Goal: Find contact information: Find contact information

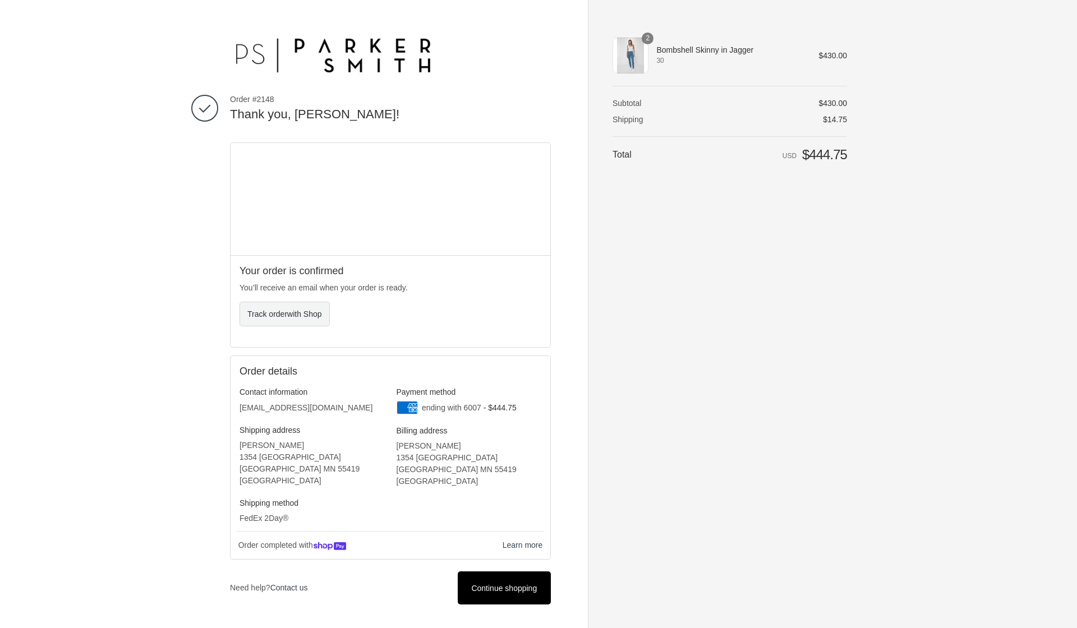
click at [299, 317] on span "with Shop" at bounding box center [304, 314] width 34 height 9
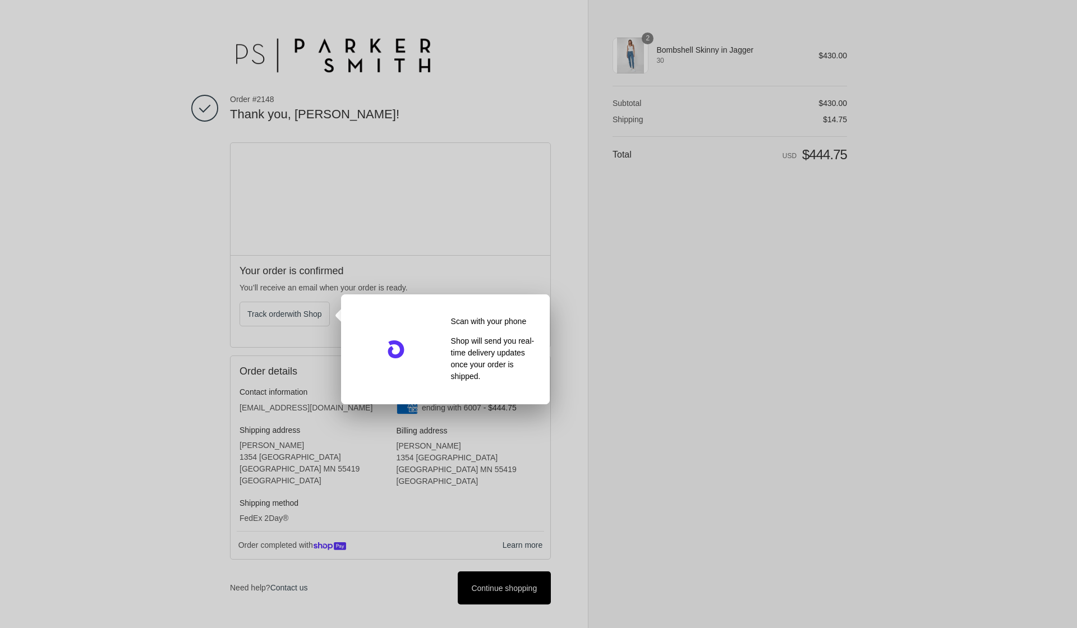
click at [662, 412] on div at bounding box center [538, 314] width 1077 height 628
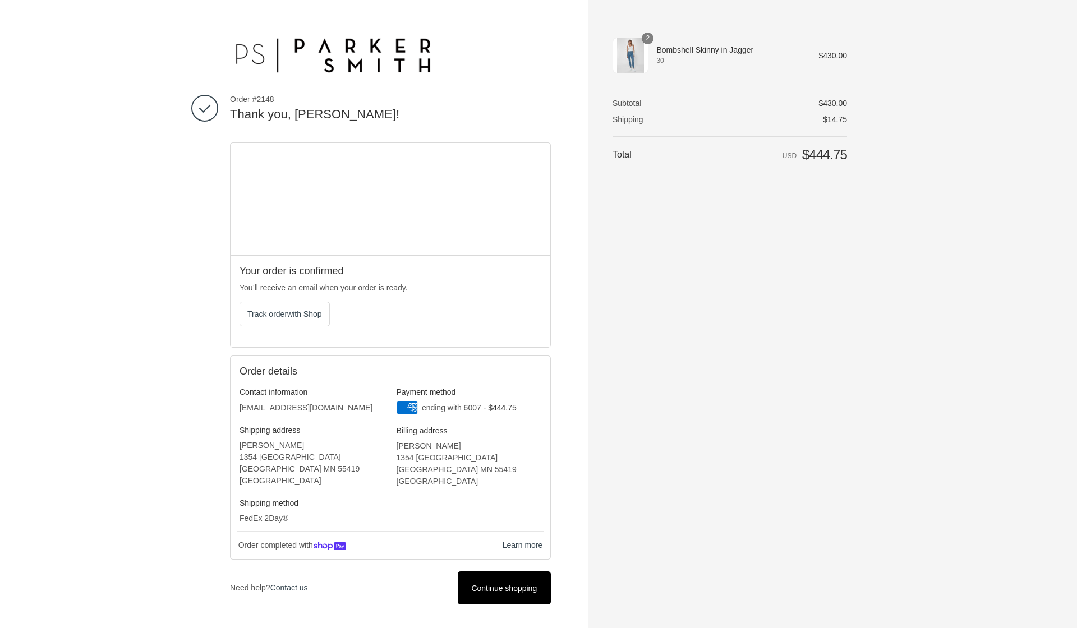
click at [258, 53] on img at bounding box center [332, 53] width 204 height 45
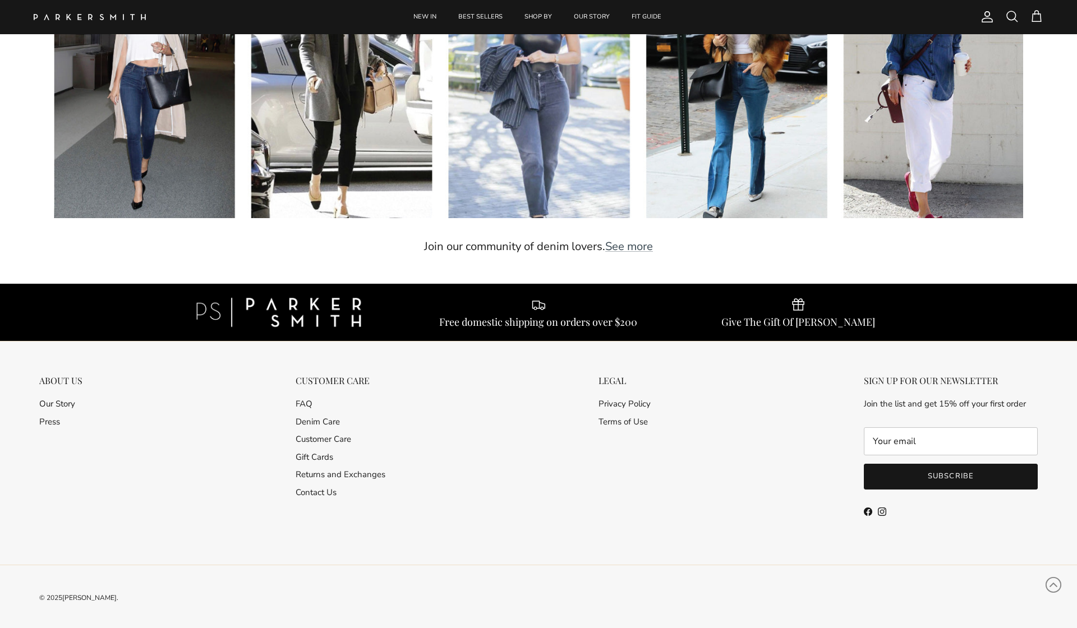
scroll to position [3205, 0]
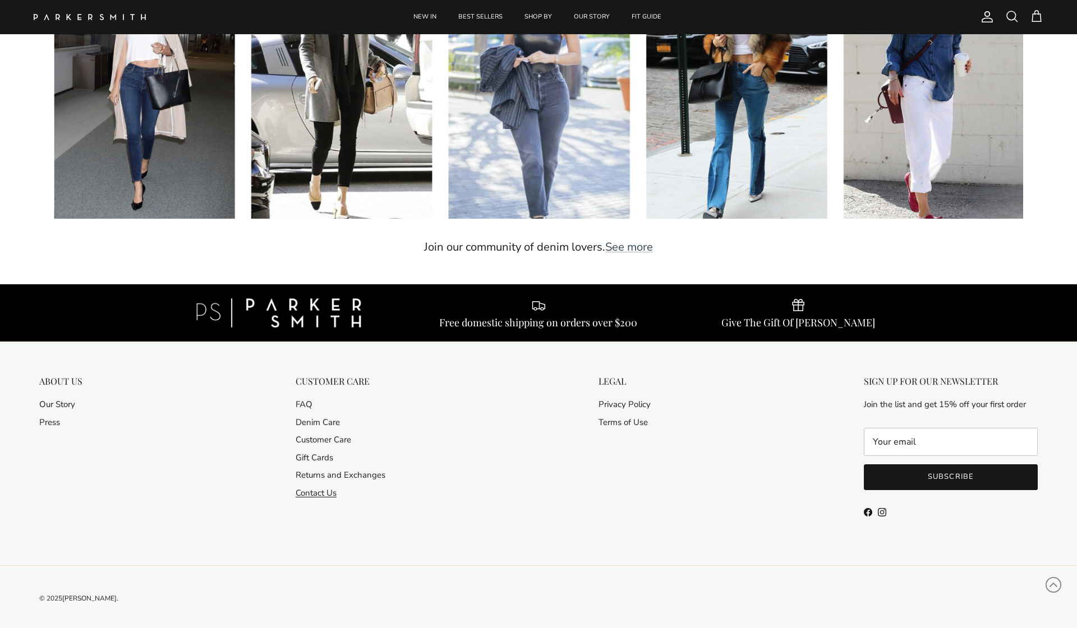
click at [319, 493] on link "Contact Us" at bounding box center [316, 492] width 41 height 11
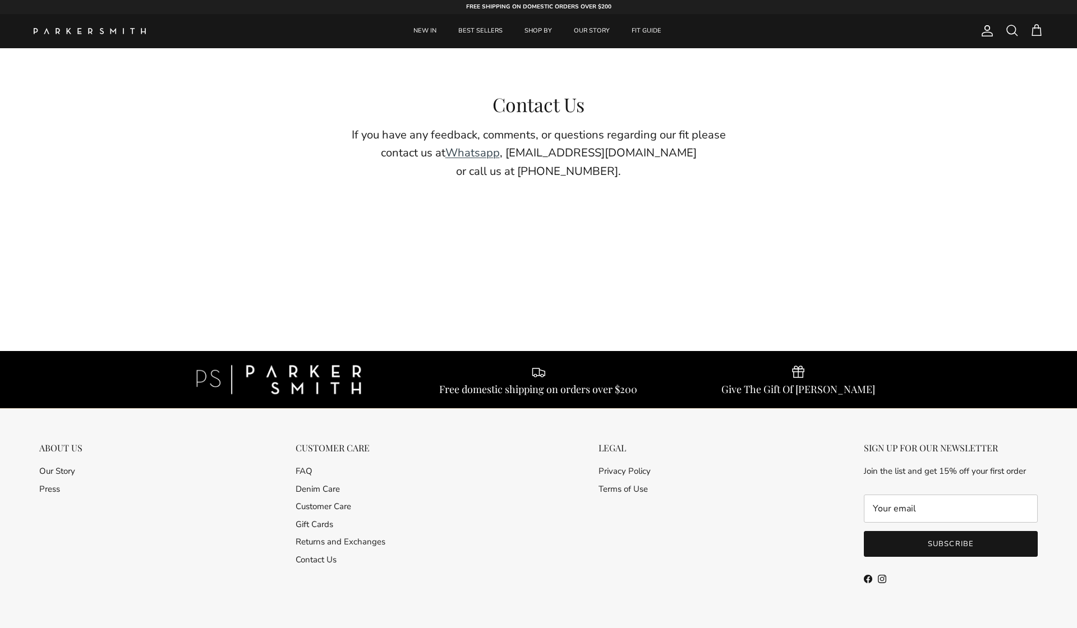
click at [500, 154] on link "Whatsapp" at bounding box center [472, 152] width 54 height 15
